Goal: Transaction & Acquisition: Purchase product/service

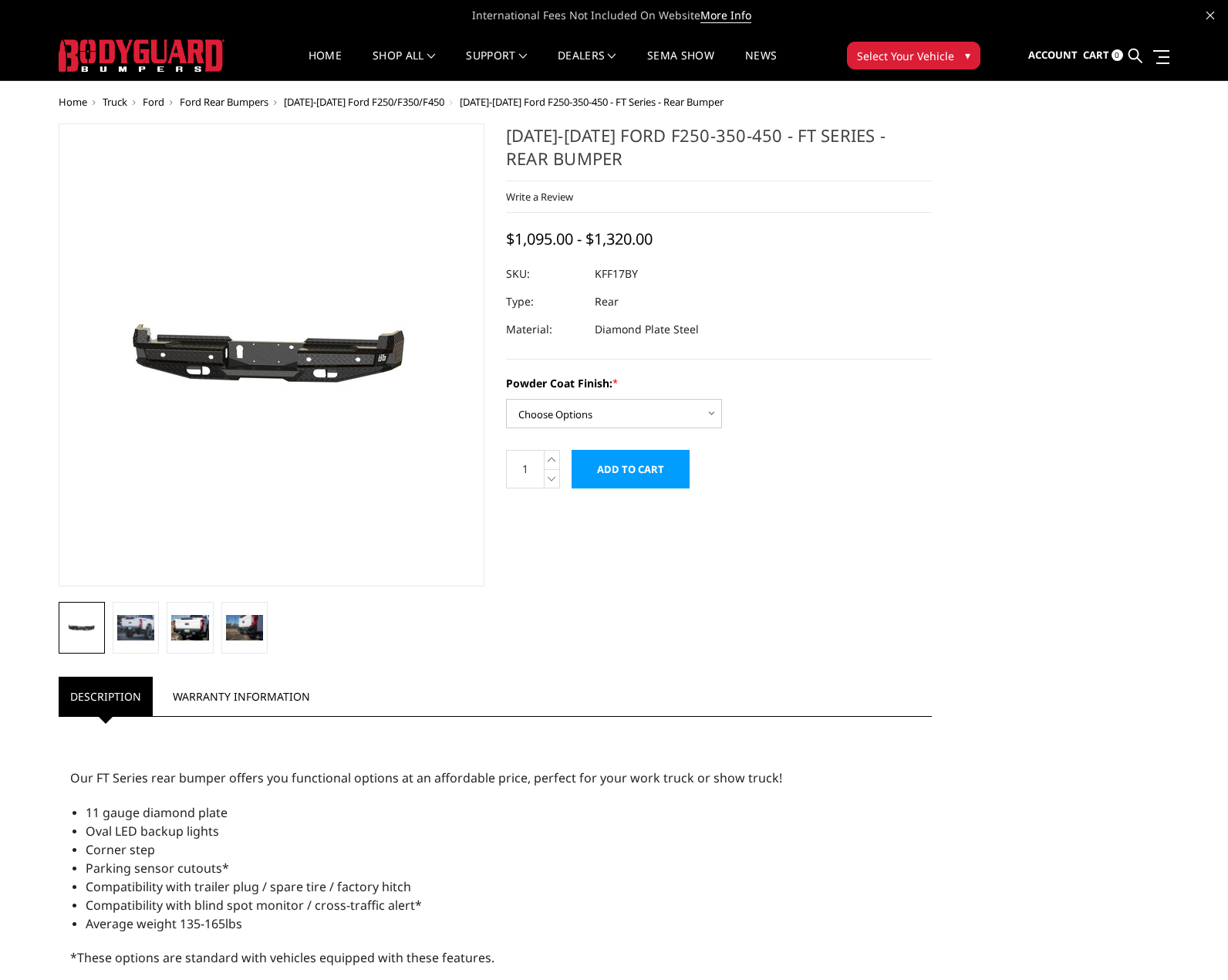
click at [986, 449] on div "2017-2022 Ford F250-350-450 - FT Series - Rear Bumper Write a Review Write a Re…" at bounding box center [614, 704] width 1133 height 1163
click at [199, 633] on img at bounding box center [189, 626] width 37 height 25
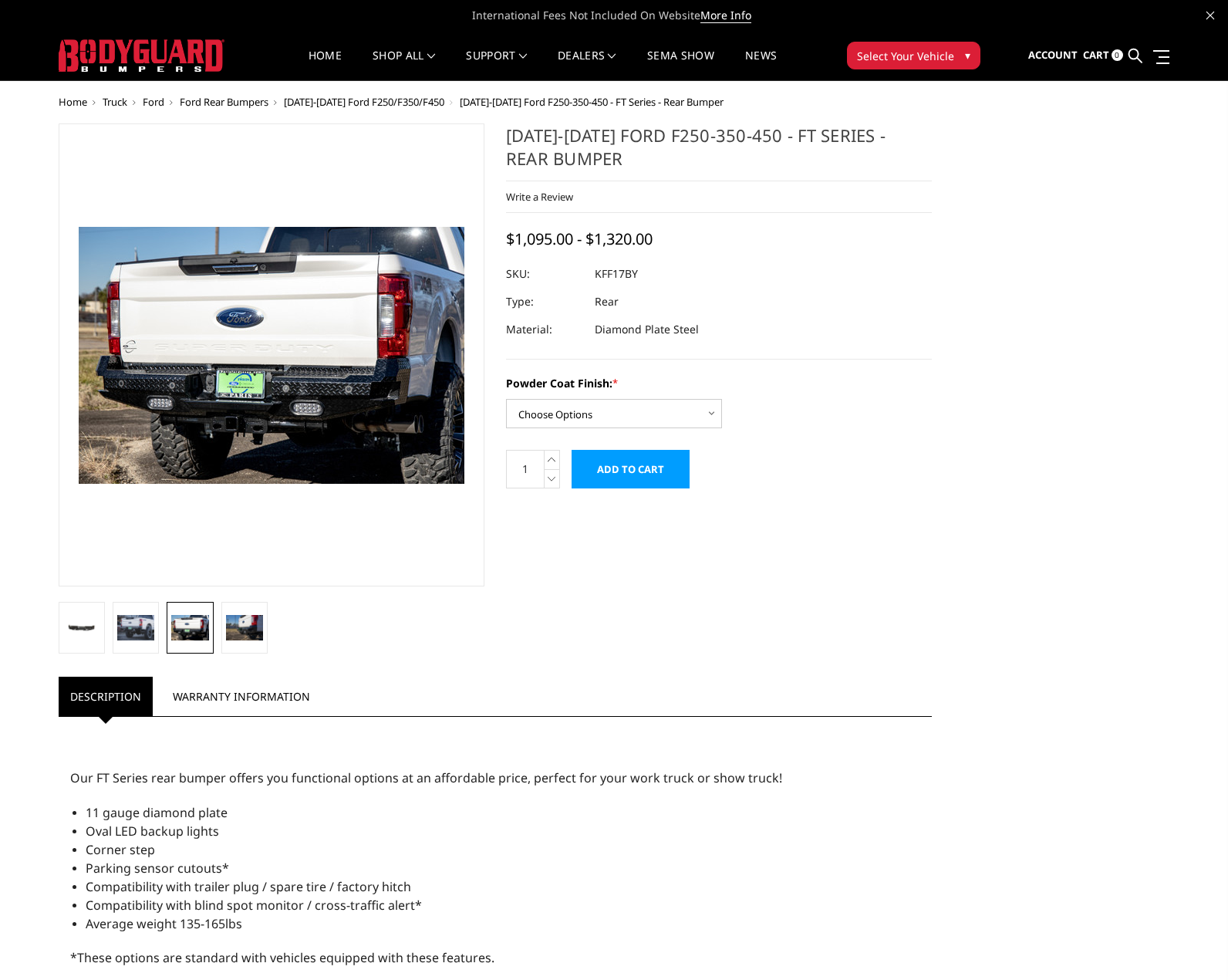
click at [415, 101] on span "[DATE]-[DATE] Ford F250/F350/F450" at bounding box center [364, 102] width 160 height 14
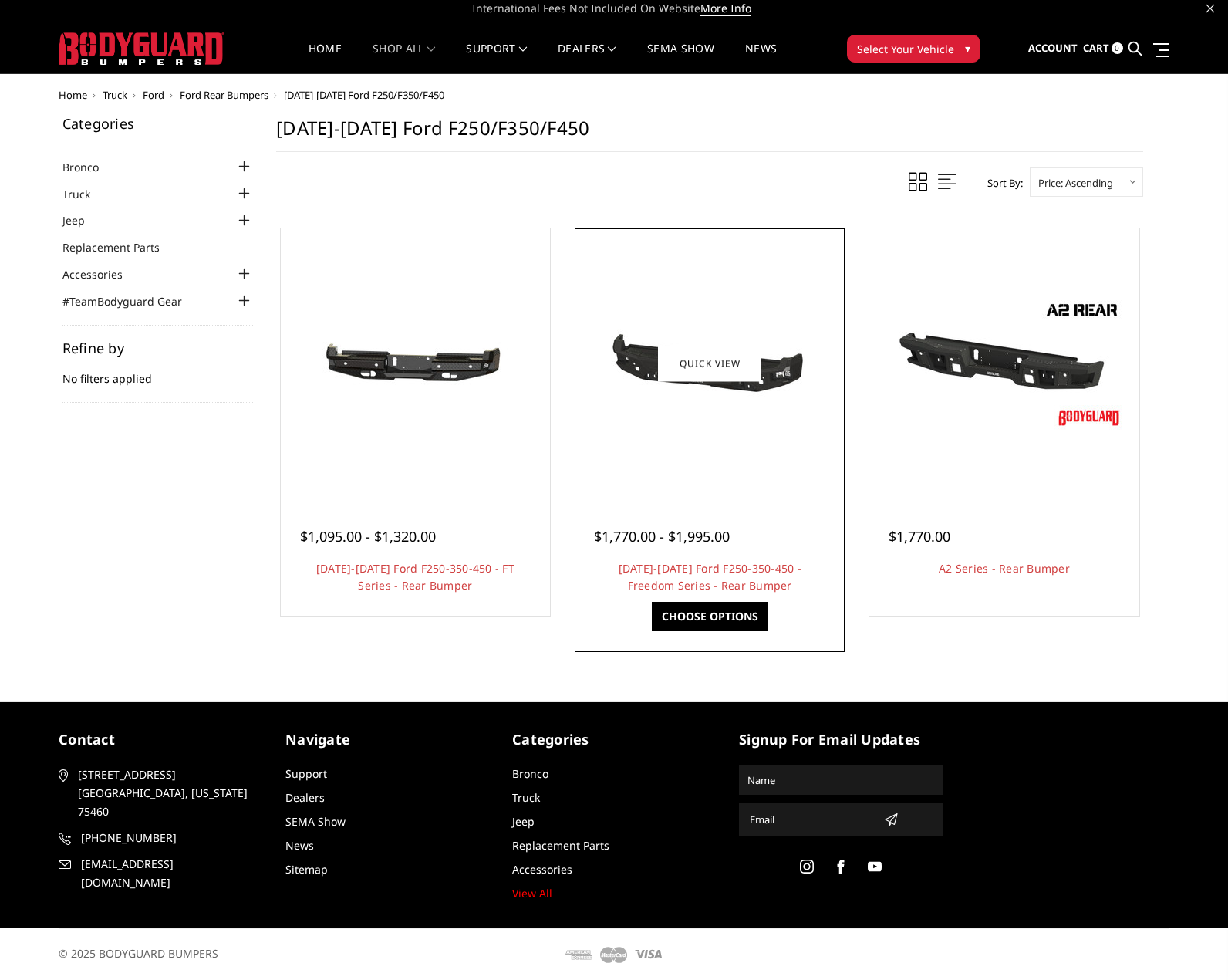
scroll to position [9, 0]
